Goal: Task Accomplishment & Management: Manage account settings

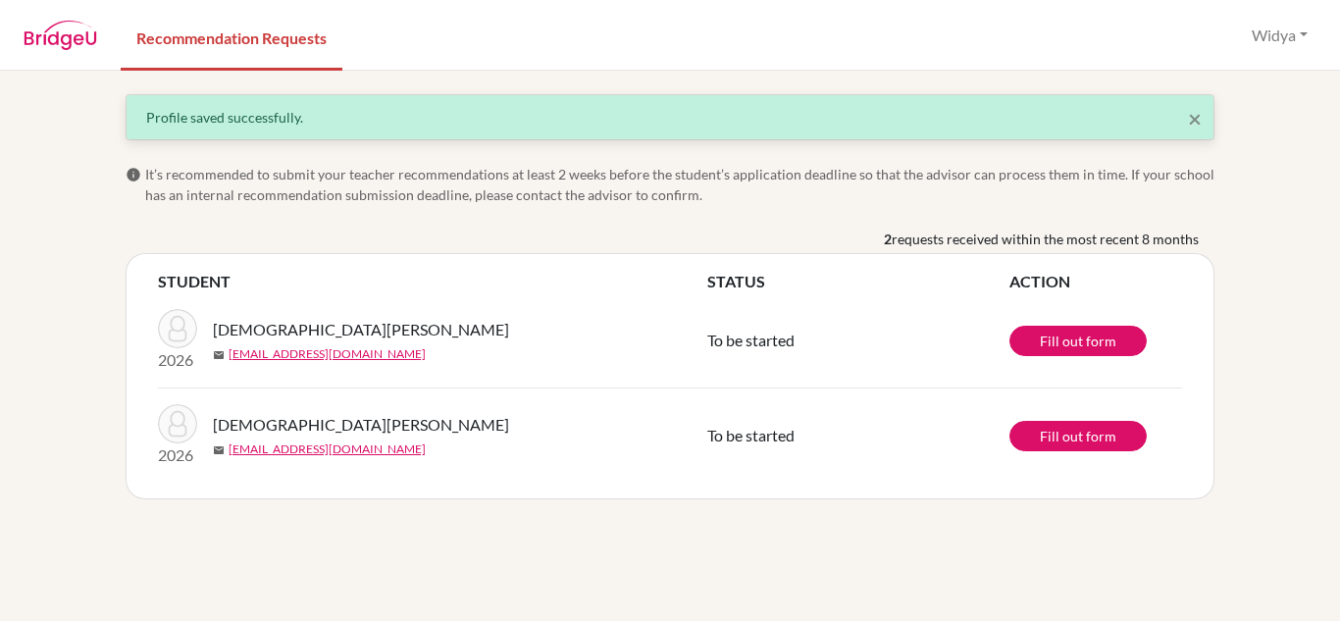
click at [447, 139] on div "× Profile saved successfully." at bounding box center [670, 117] width 1089 height 46
click at [1186, 118] on div "Profile saved successfully." at bounding box center [670, 117] width 1048 height 21
click at [1193, 118] on span "×" at bounding box center [1195, 118] width 14 height 28
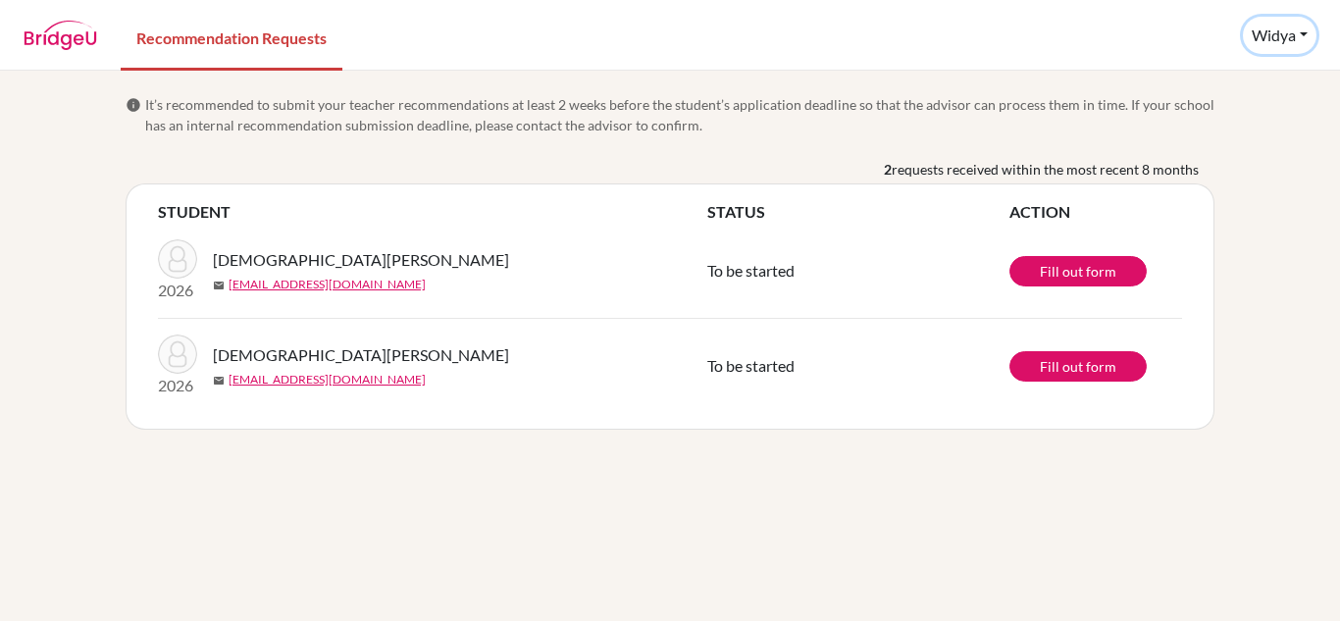
click at [1305, 32] on button "Widya" at bounding box center [1280, 35] width 74 height 37
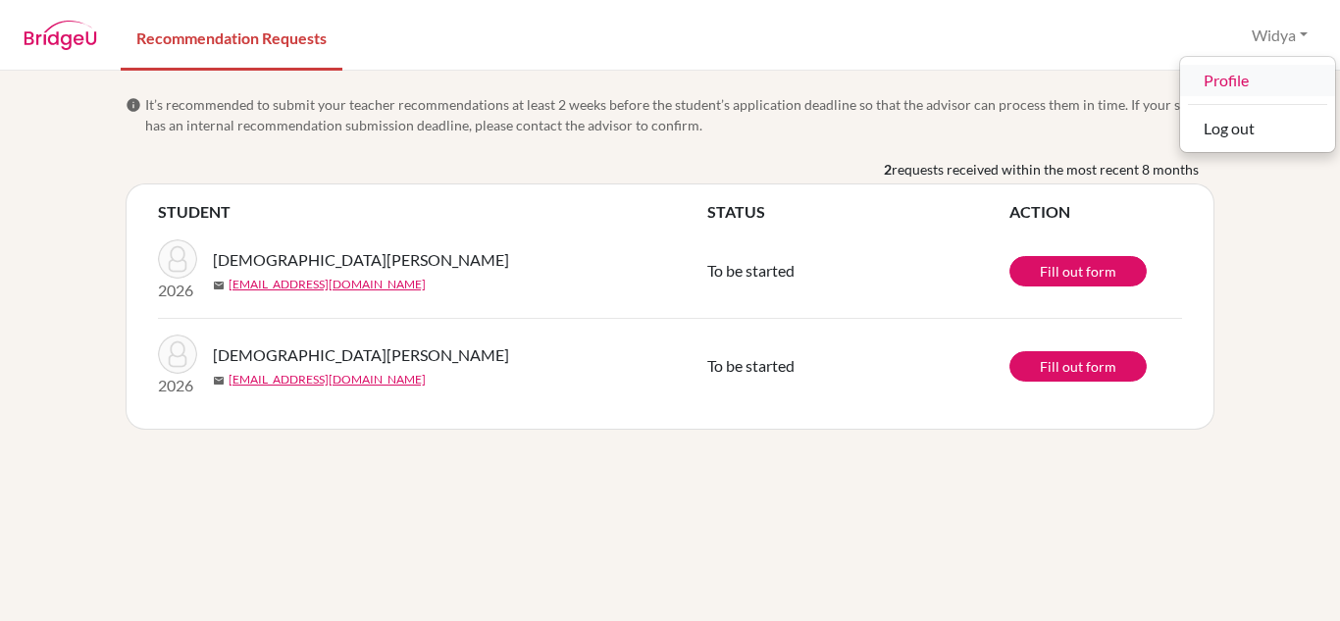
click at [1242, 77] on link "Profile" at bounding box center [1257, 80] width 155 height 31
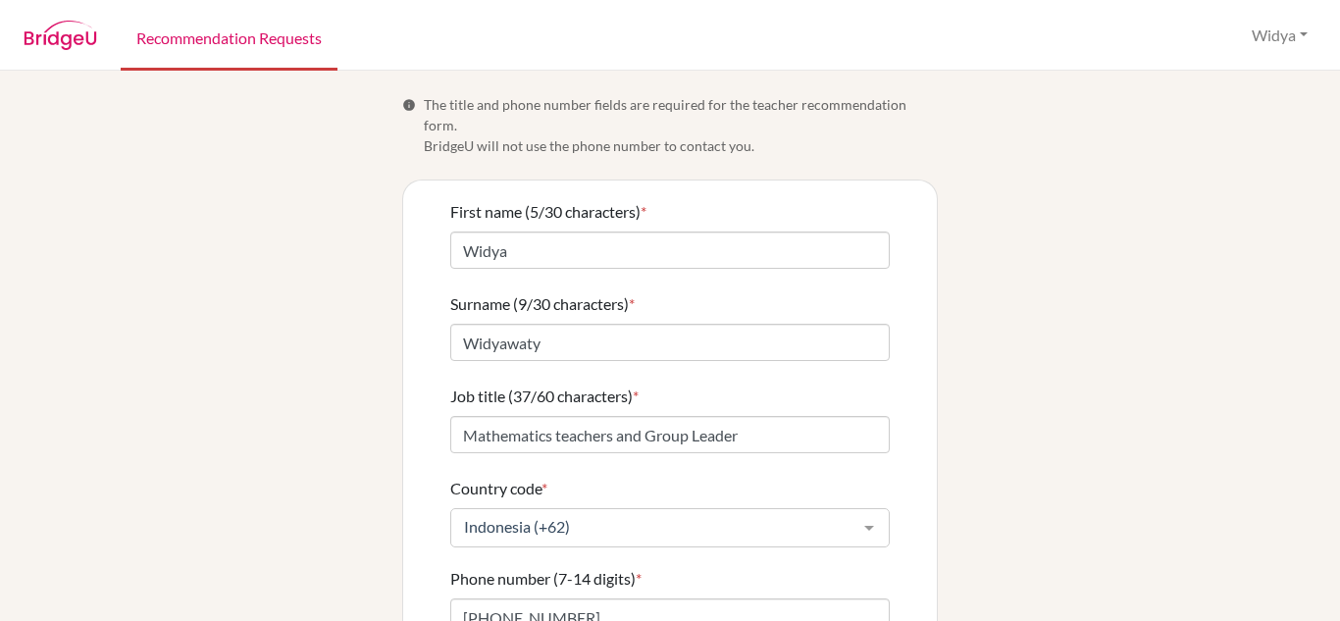
click at [235, 28] on link "Recommendation Requests" at bounding box center [229, 37] width 217 height 68
